Goal: Find specific page/section: Find specific page/section

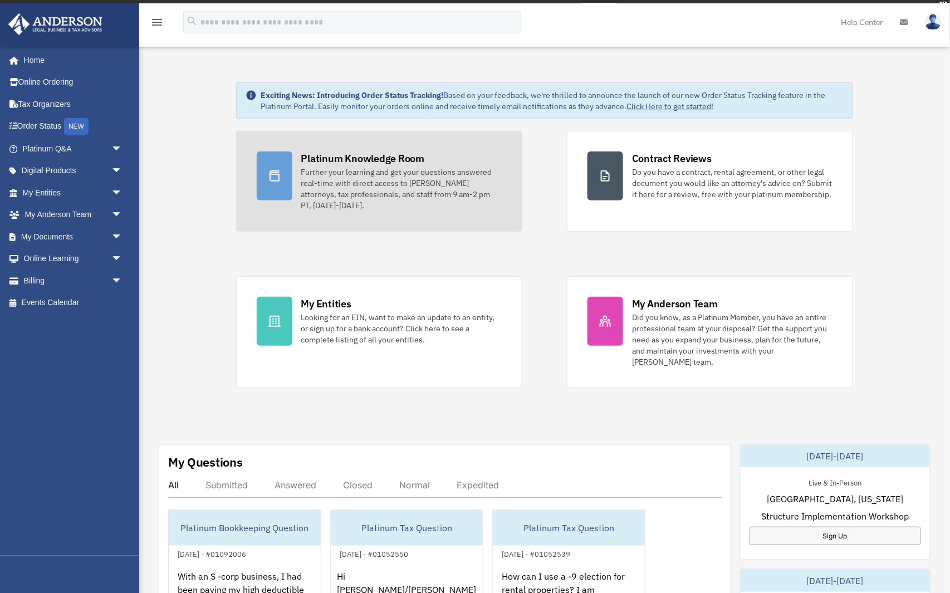
click at [391, 156] on link "Platinum Knowledge Room Further your learning and get your questions answered r…" at bounding box center [379, 181] width 286 height 101
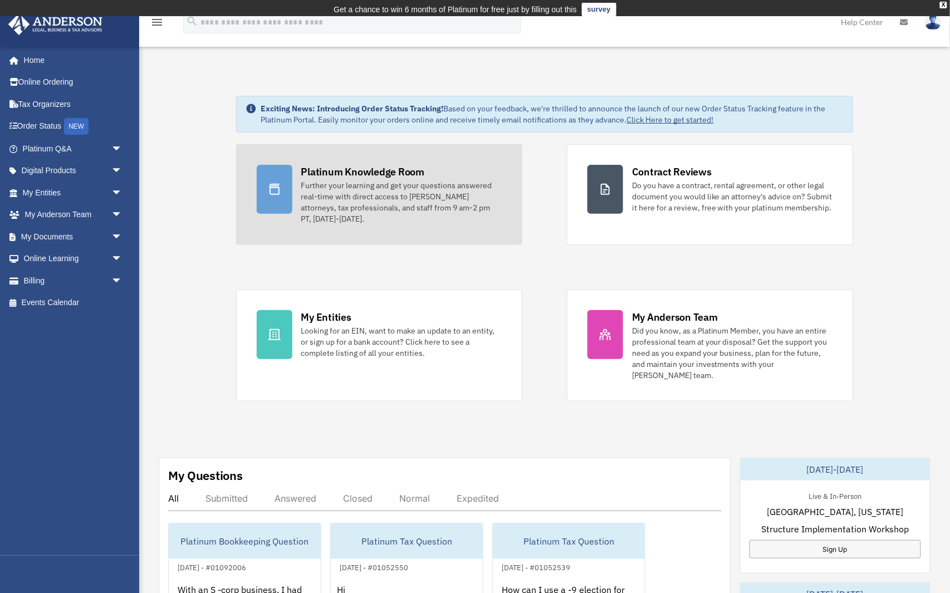
click at [408, 177] on div "Platinum Knowledge Room" at bounding box center [363, 172] width 124 height 14
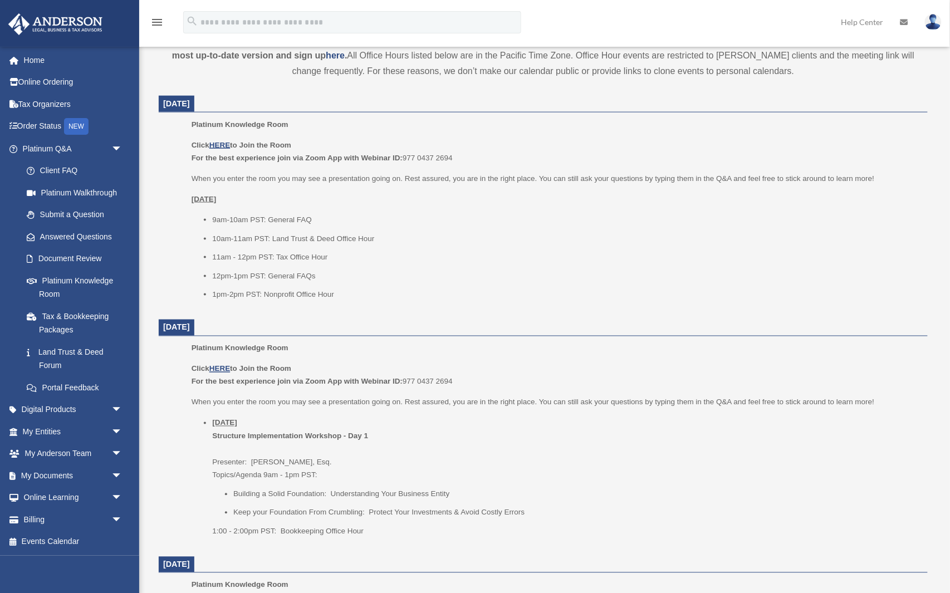
scroll to position [415, 0]
click at [224, 144] on u "HERE" at bounding box center [219, 143] width 21 height 8
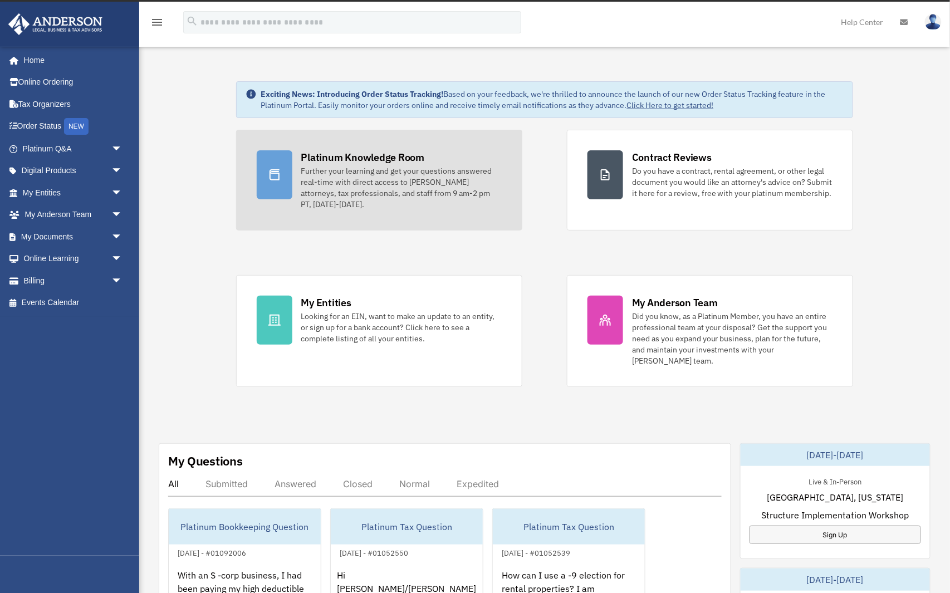
click at [430, 164] on div "Platinum Knowledge Room Further your learning and get your questions answered r…" at bounding box center [401, 180] width 200 height 60
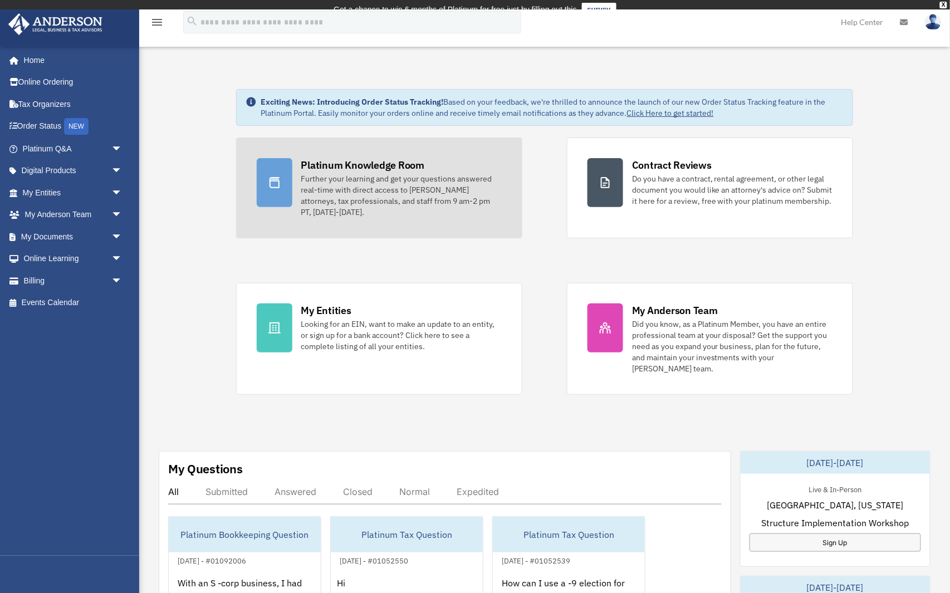
click at [389, 166] on div "Platinum Knowledge Room" at bounding box center [363, 165] width 124 height 14
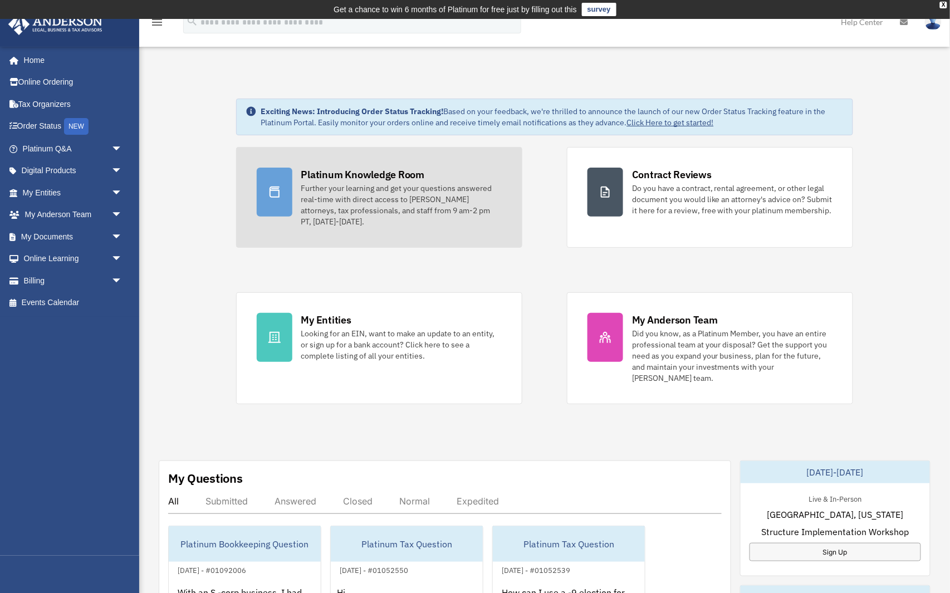
click at [389, 166] on link "Platinum Knowledge Room Further your learning and get your questions answered r…" at bounding box center [379, 197] width 286 height 101
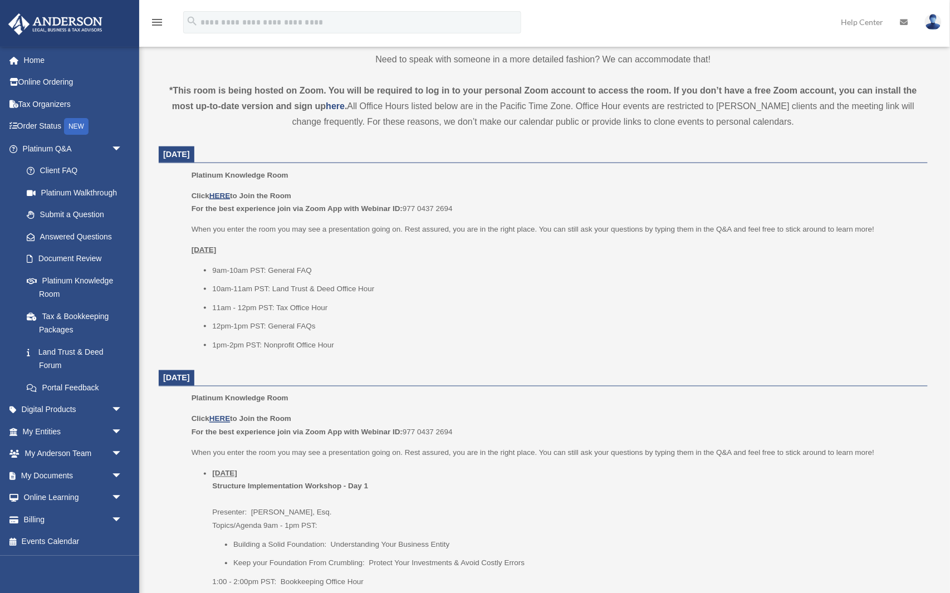
scroll to position [450, 0]
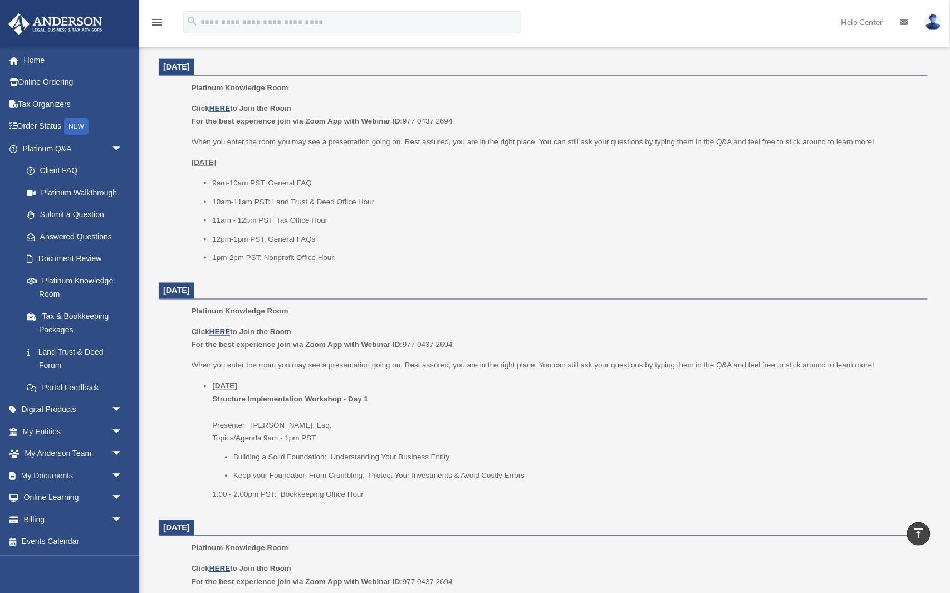
click at [222, 105] on u "HERE" at bounding box center [219, 108] width 21 height 8
